Goal: Information Seeking & Learning: Learn about a topic

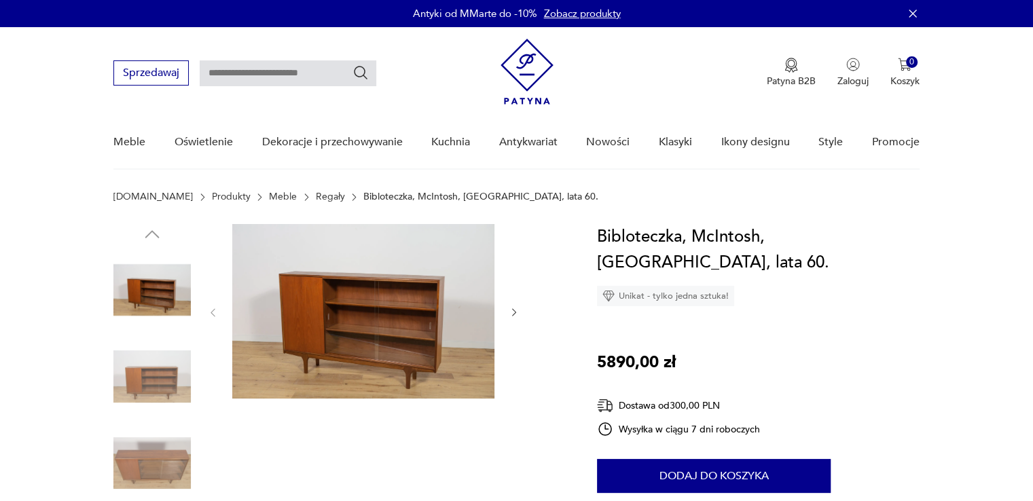
click at [515, 312] on icon "button" at bounding box center [515, 313] width 12 height 12
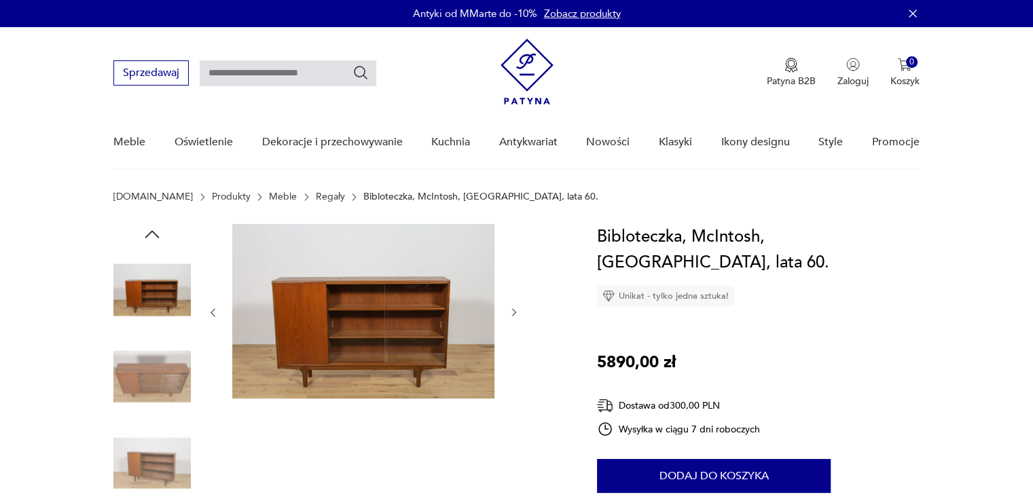
click at [515, 312] on icon "button" at bounding box center [515, 313] width 12 height 12
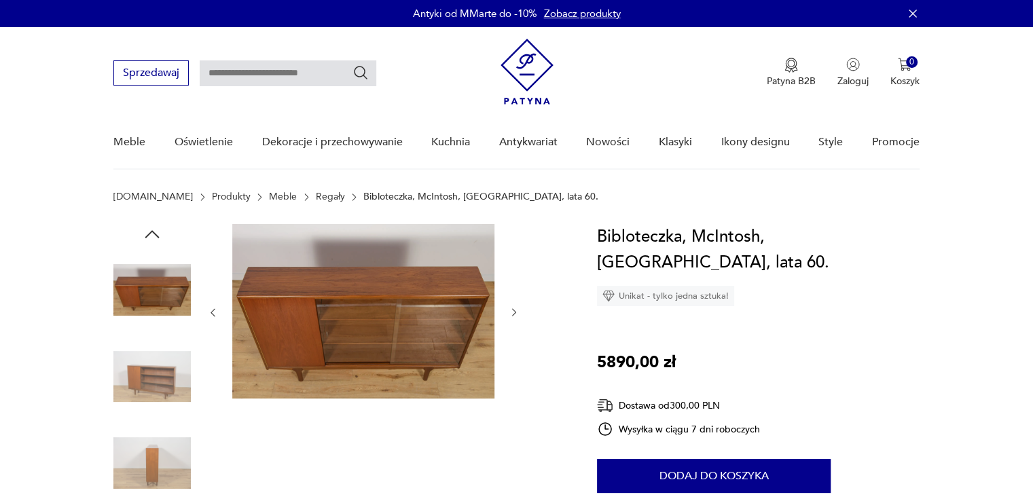
click at [515, 312] on icon "button" at bounding box center [515, 313] width 12 height 12
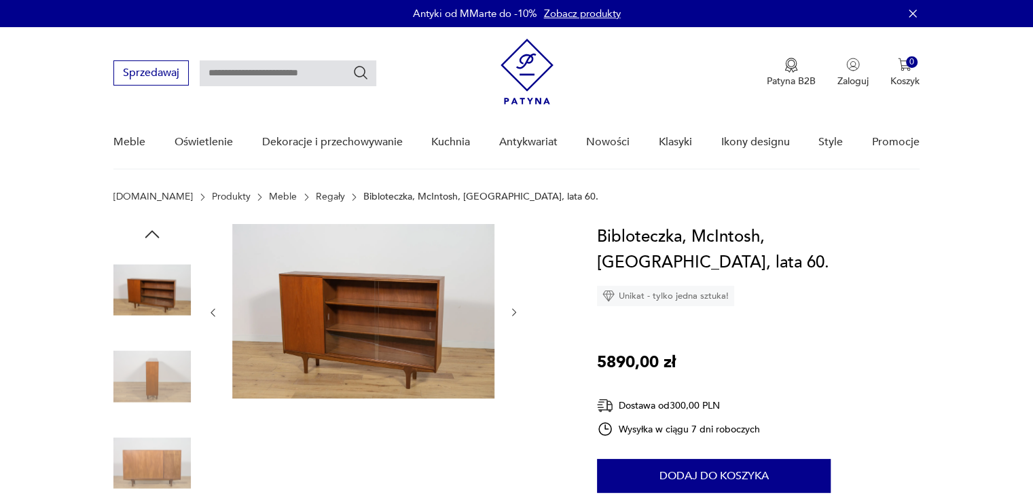
click at [515, 312] on icon "button" at bounding box center [515, 313] width 12 height 12
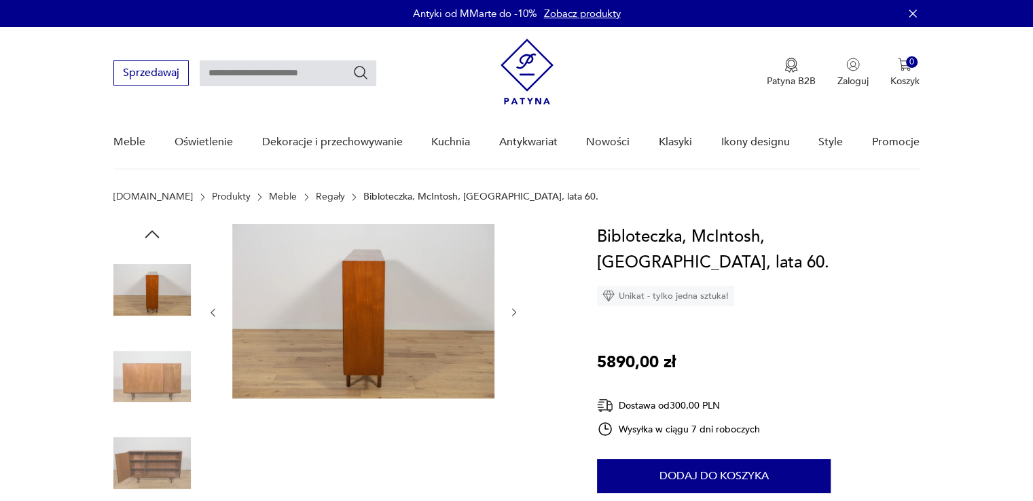
click at [515, 312] on icon "button" at bounding box center [515, 313] width 12 height 12
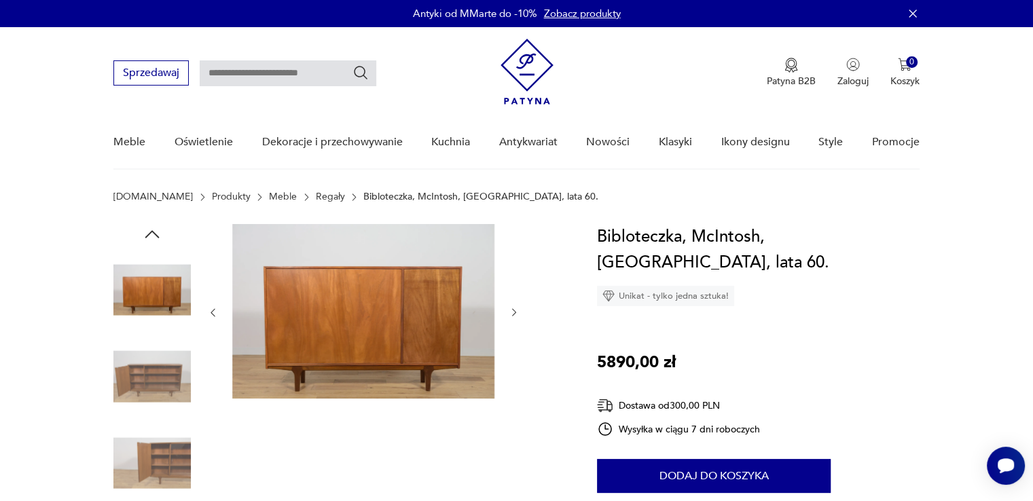
click at [515, 312] on icon "button" at bounding box center [515, 313] width 12 height 12
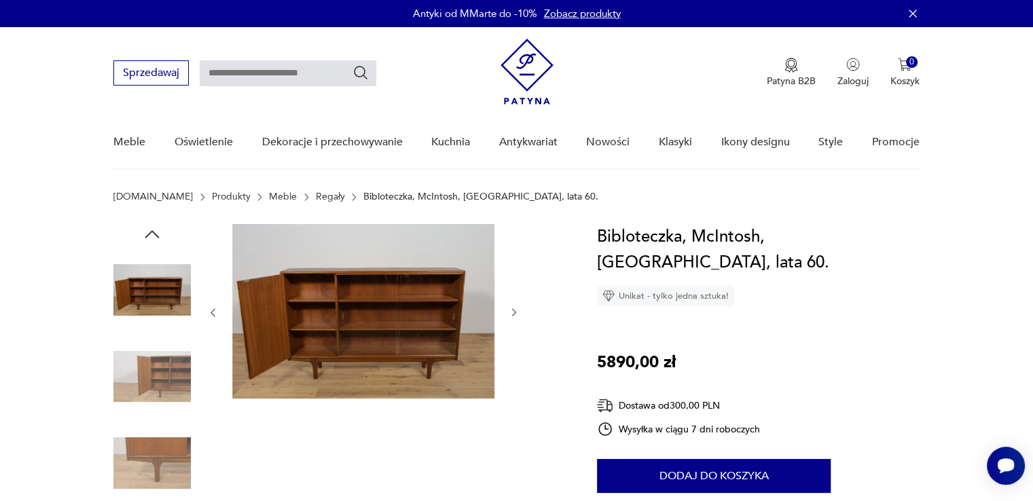
click at [515, 312] on icon "button" at bounding box center [515, 313] width 12 height 12
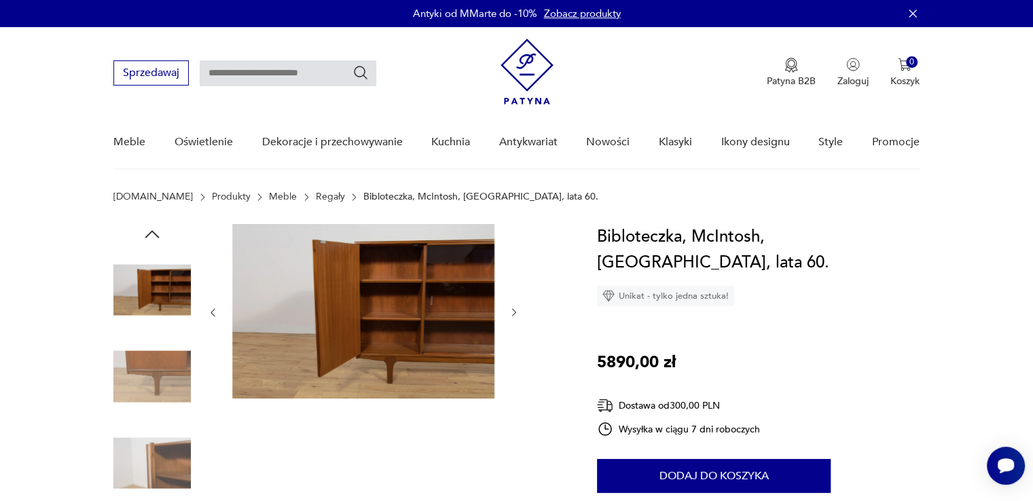
click at [515, 312] on icon "button" at bounding box center [515, 313] width 12 height 12
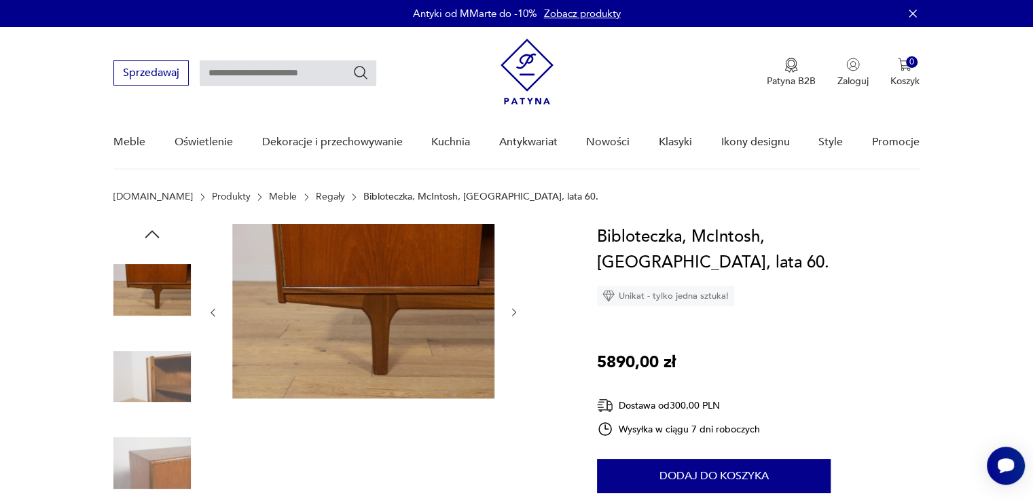
click at [515, 312] on icon "button" at bounding box center [515, 313] width 12 height 12
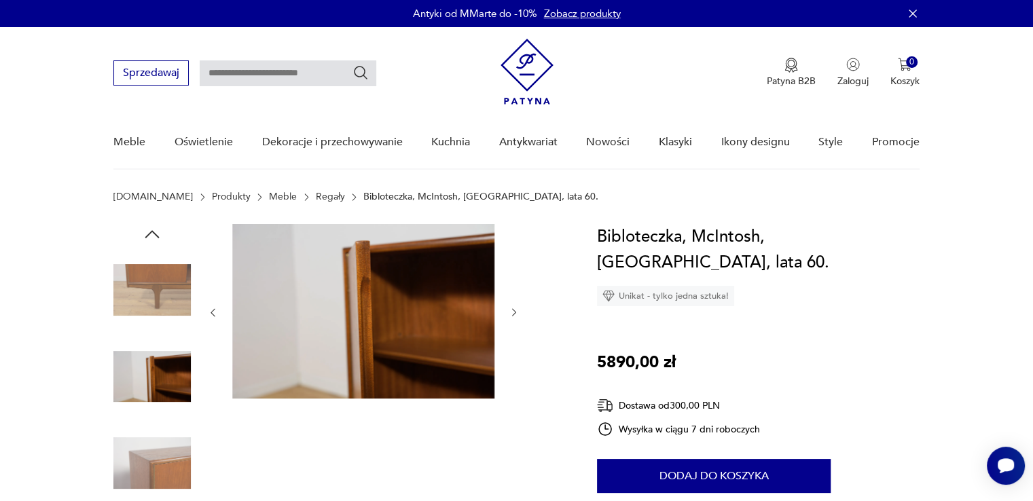
click at [515, 312] on icon "button" at bounding box center [515, 313] width 12 height 12
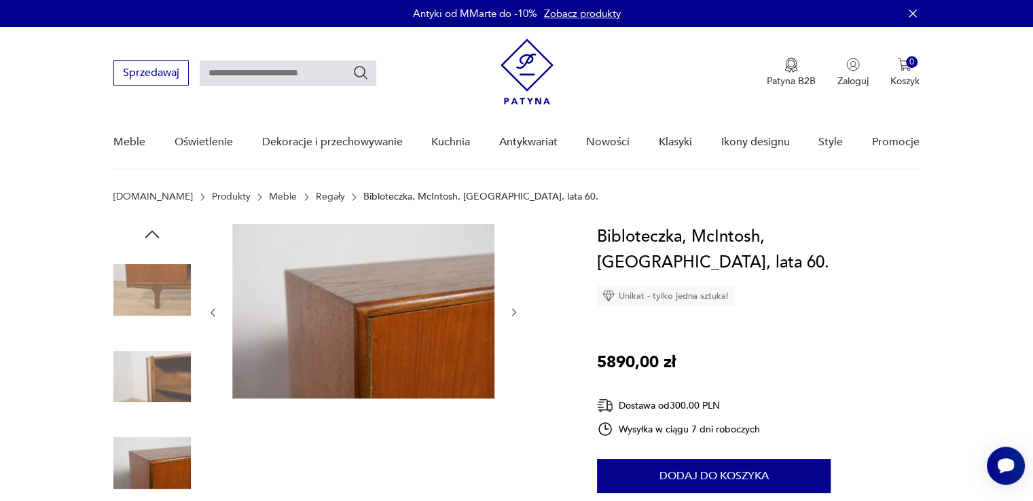
click at [515, 312] on icon "button" at bounding box center [515, 313] width 12 height 12
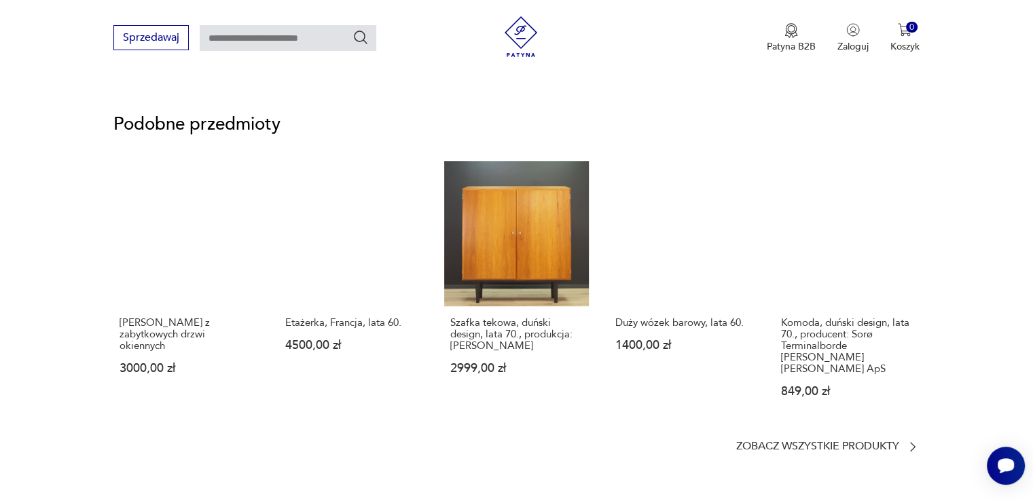
scroll to position [1087, 0]
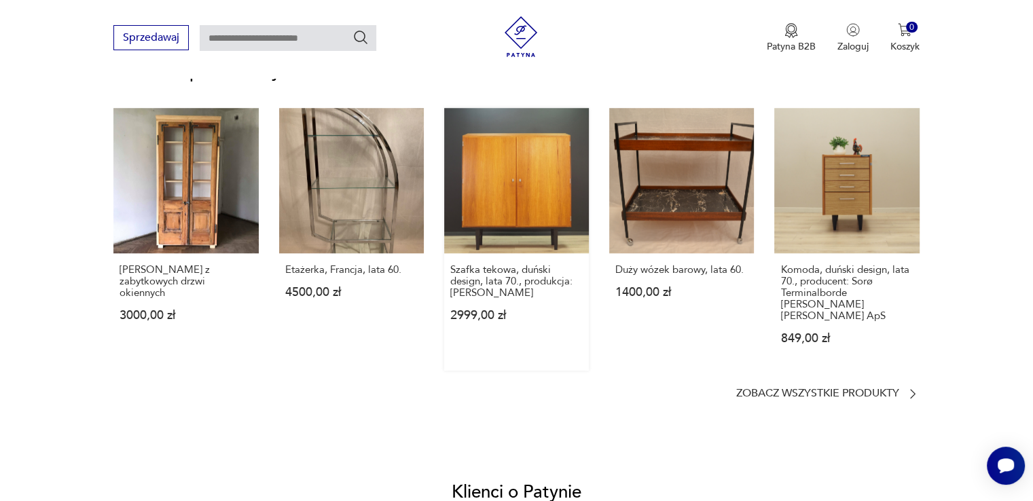
click at [484, 192] on link "Szafka tekowa, duński design, lata 70., produkcja: [PERSON_NAME] 2999,00 zł" at bounding box center [516, 239] width 145 height 262
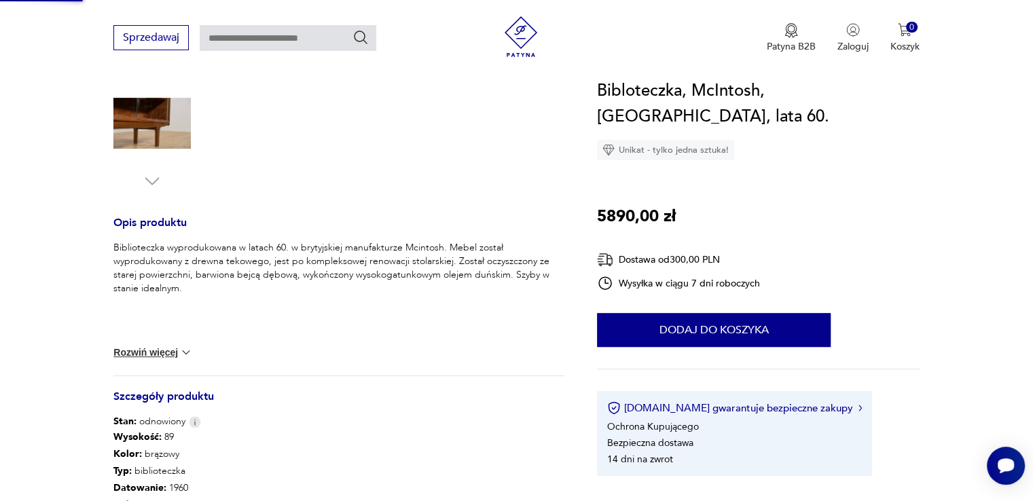
scroll to position [178, 0]
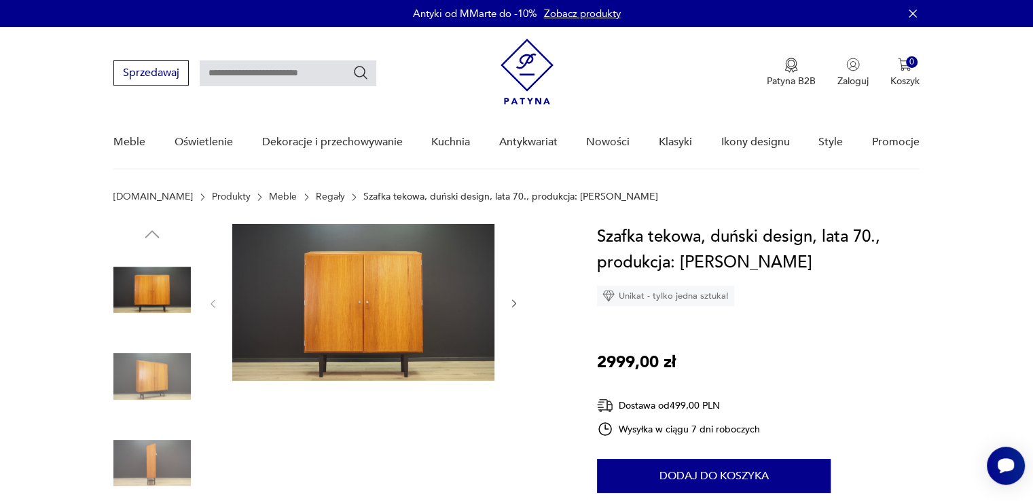
click at [374, 287] on img at bounding box center [363, 302] width 262 height 157
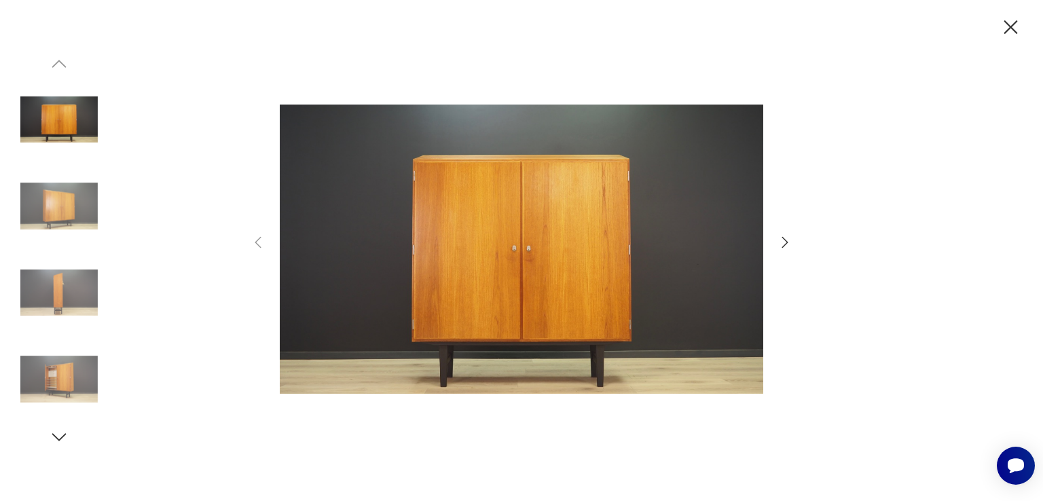
click at [783, 239] on icon "button" at bounding box center [785, 242] width 16 height 16
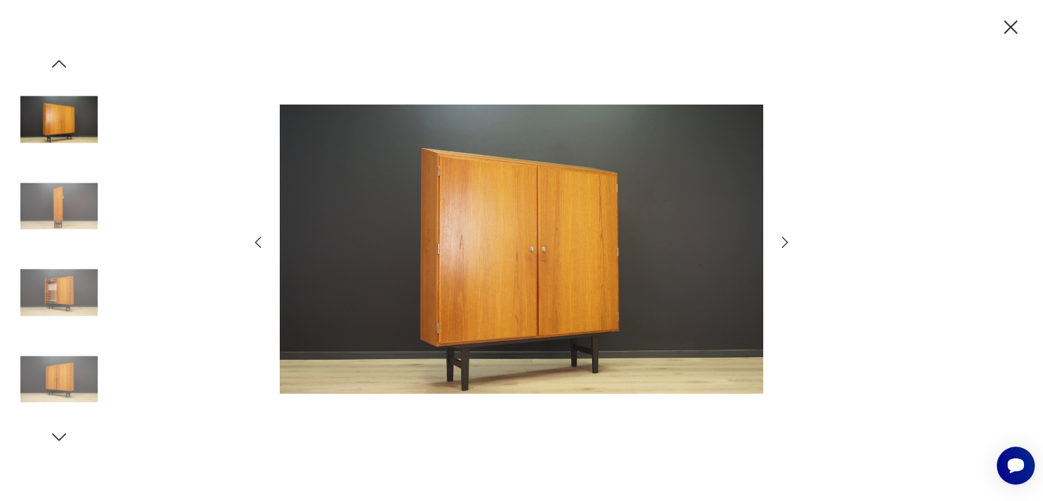
click at [783, 239] on icon "button" at bounding box center [785, 242] width 16 height 16
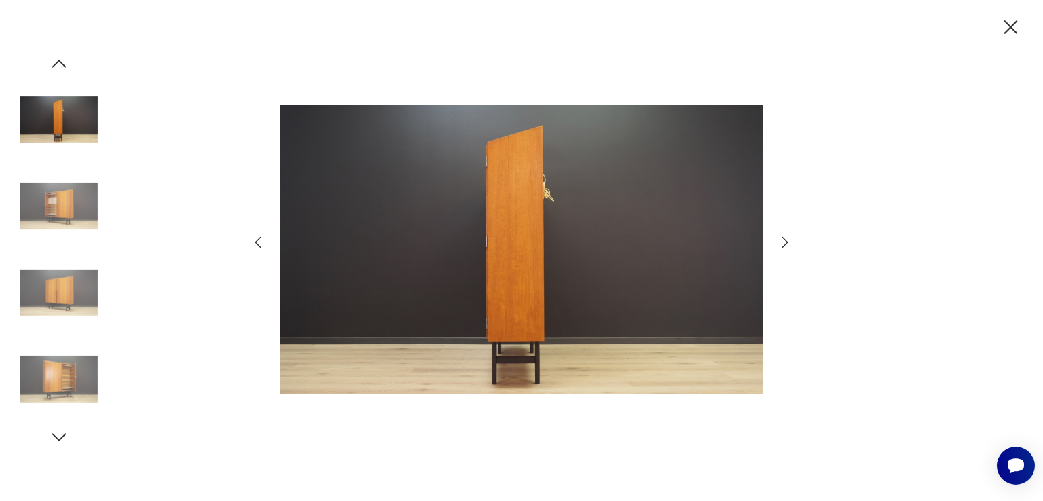
click at [783, 239] on icon "button" at bounding box center [785, 242] width 16 height 16
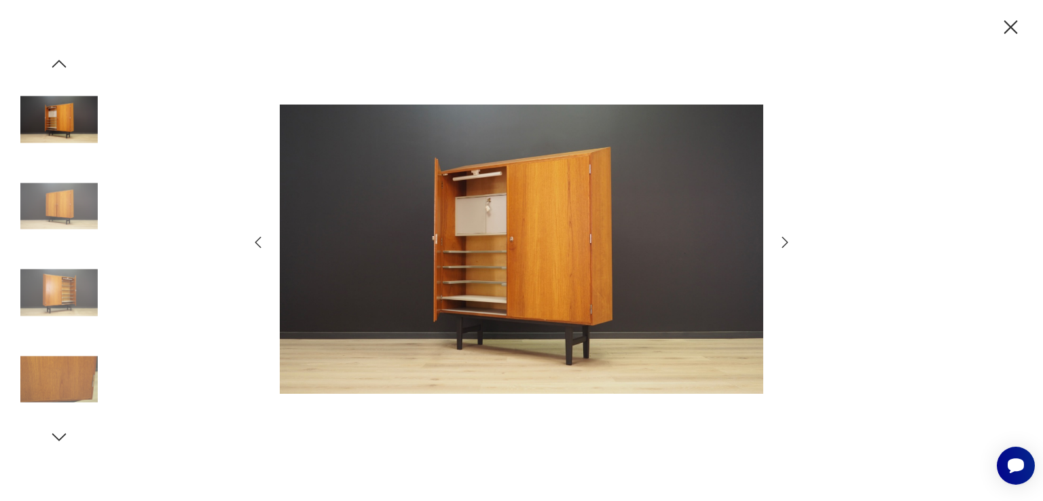
click at [783, 239] on icon "button" at bounding box center [785, 242] width 16 height 16
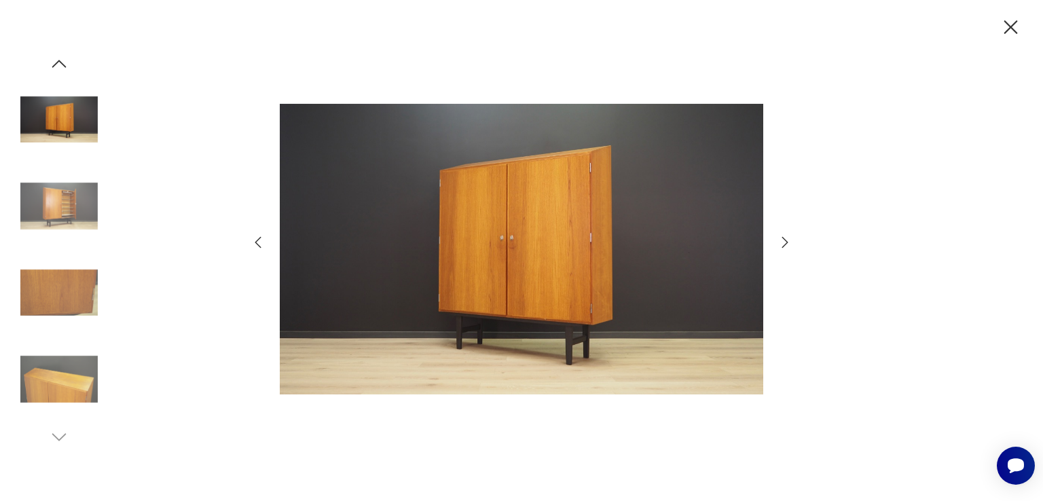
click at [783, 239] on icon "button" at bounding box center [785, 242] width 16 height 16
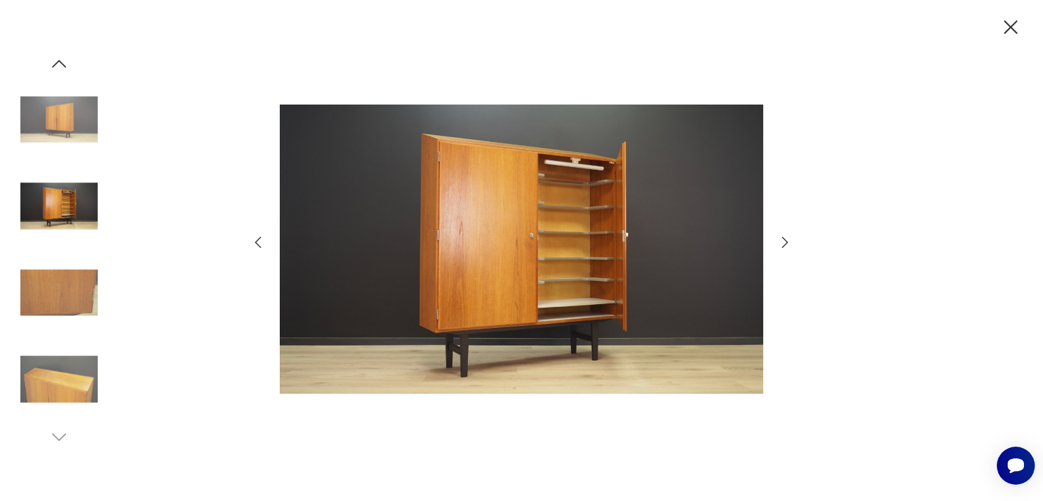
click at [783, 239] on icon "button" at bounding box center [785, 242] width 16 height 16
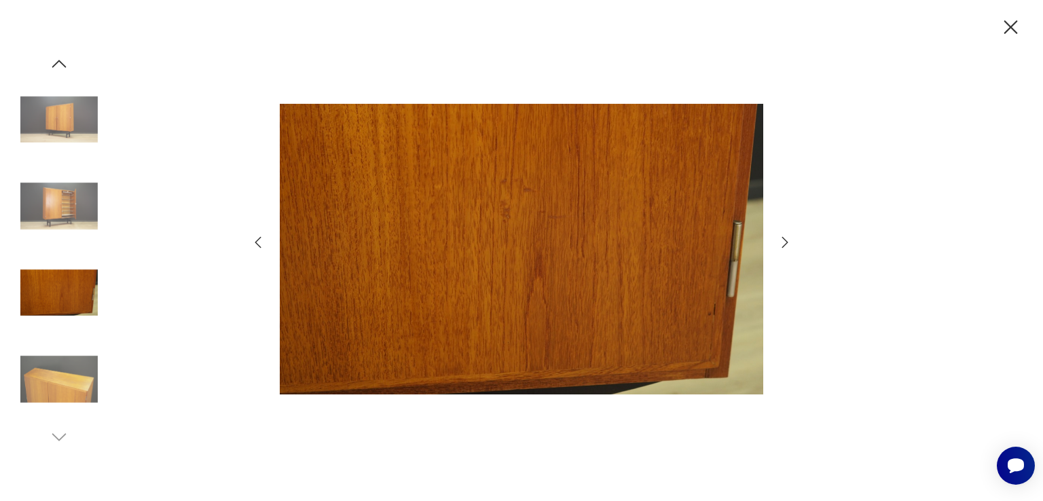
click at [783, 239] on icon "button" at bounding box center [785, 242] width 16 height 16
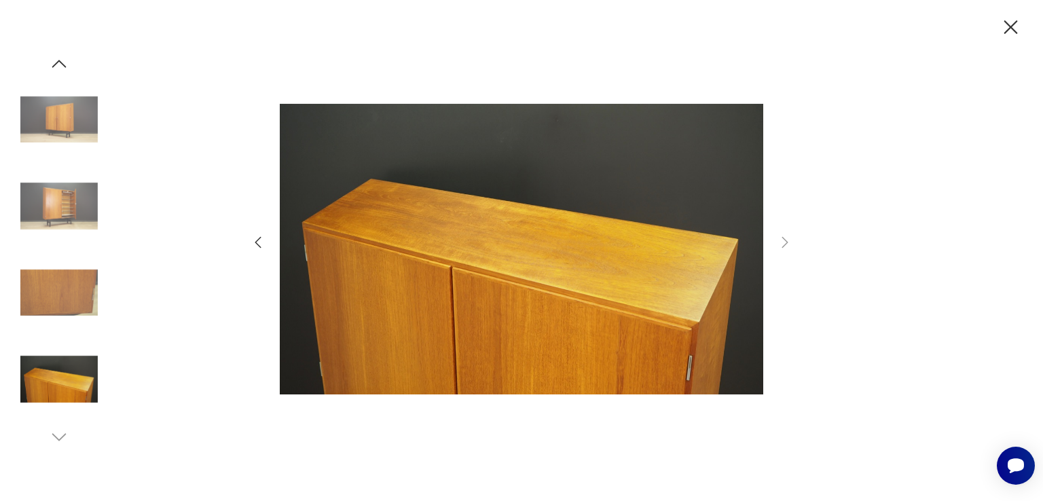
click at [1004, 23] on icon "button" at bounding box center [1011, 28] width 24 height 24
